Goal: Task Accomplishment & Management: Complete application form

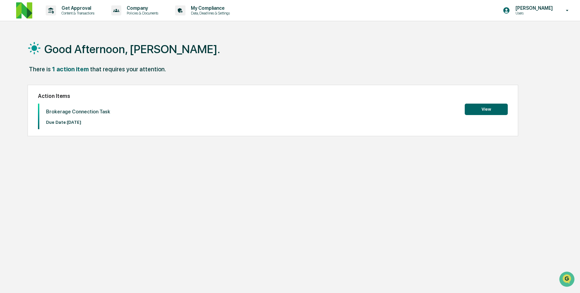
click at [493, 111] on button "View" at bounding box center [486, 109] width 43 height 11
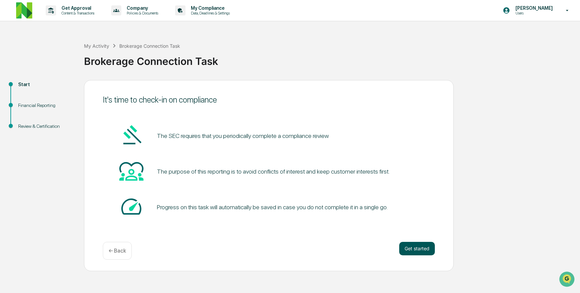
click at [421, 251] on button "Get started" at bounding box center [417, 248] width 36 height 13
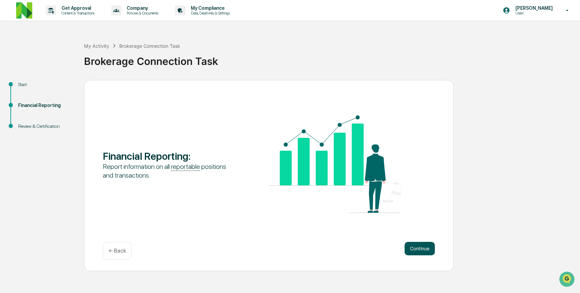
click at [412, 244] on button "Continue" at bounding box center [420, 248] width 30 height 13
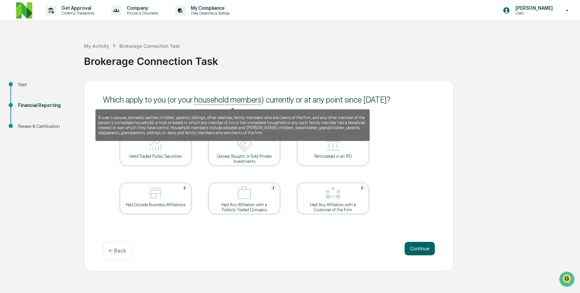
click at [235, 102] on u "household members" at bounding box center [227, 100] width 67 height 10
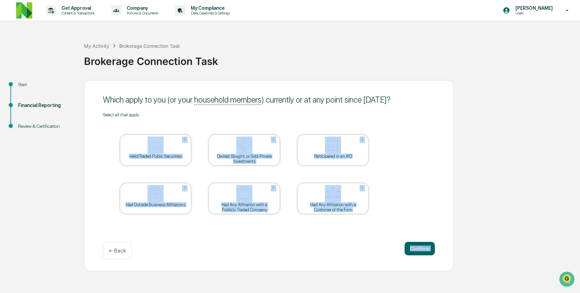
click at [421, 236] on div "Which apply to you (or your household members ) currently or at any point since…" at bounding box center [269, 175] width 370 height 191
click at [419, 245] on button "Continue" at bounding box center [420, 248] width 30 height 13
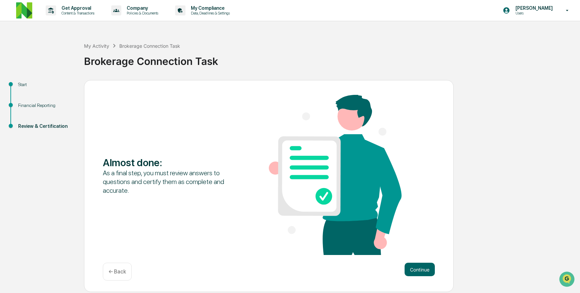
click at [418, 246] on div "Almost done : As a final step, you must review answers to questions and certify…" at bounding box center [269, 175] width 332 height 161
click at [415, 260] on div "Almost done : As a final step, you must review answers to questions and certify…" at bounding box center [269, 186] width 370 height 212
click at [415, 264] on button "Continue" at bounding box center [420, 269] width 30 height 13
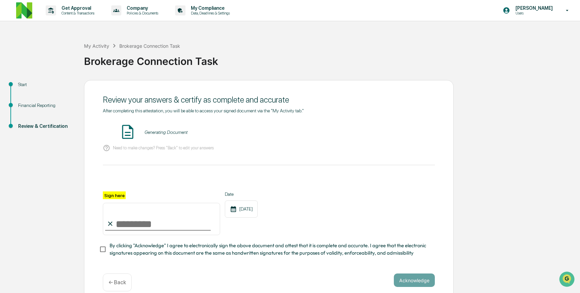
click at [159, 223] on input "Sign here" at bounding box center [161, 219] width 117 height 32
type input "**********"
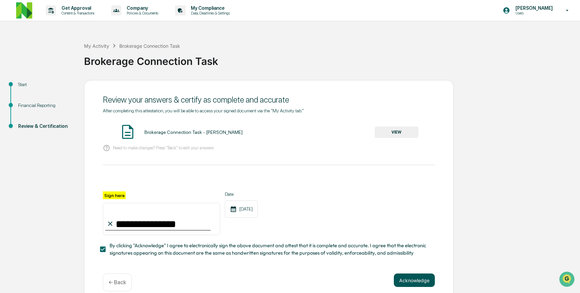
click at [419, 281] on button "Acknowledge" at bounding box center [414, 279] width 41 height 13
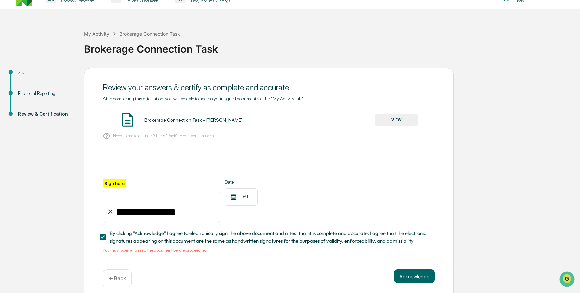
scroll to position [17, 0]
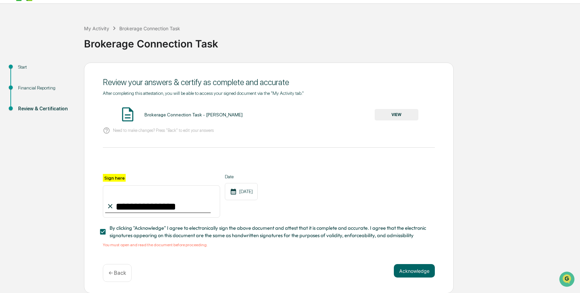
click at [385, 111] on button "VIEW" at bounding box center [397, 114] width 44 height 11
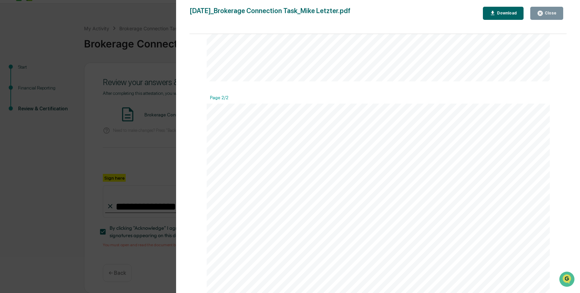
scroll to position [455, 0]
click at [160, 150] on div "Version History [DATE] 05:35 PM [PERSON_NAME] [DATE]_Brokerage Connection [PERS…" at bounding box center [290, 146] width 580 height 293
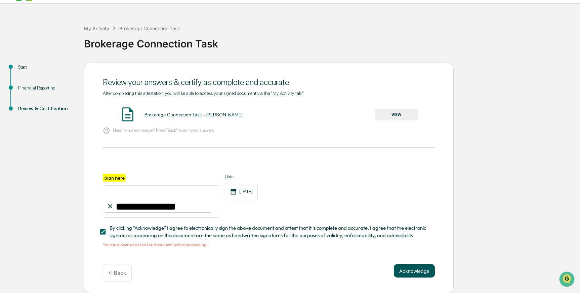
click at [410, 265] on button "Acknowledge" at bounding box center [414, 270] width 41 height 13
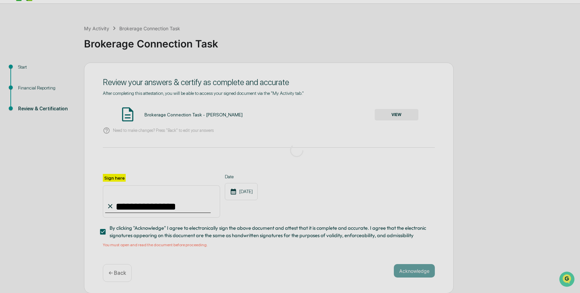
scroll to position [0, 0]
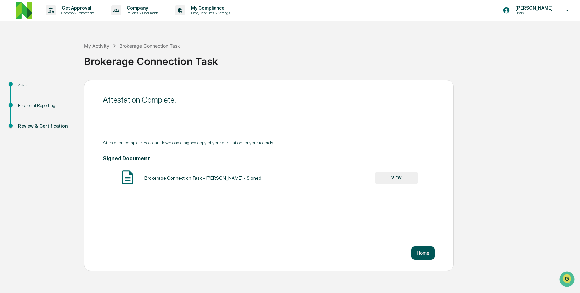
click at [418, 251] on button "Home" at bounding box center [423, 252] width 24 height 13
